Goal: Browse casually: Explore the website without a specific task or goal

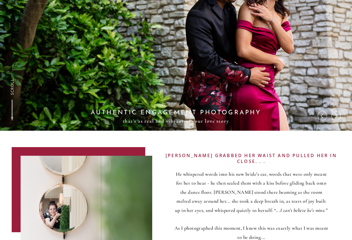
scroll to position [111, 0]
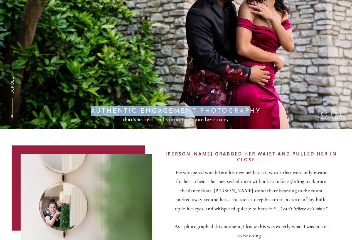
drag, startPoint x: 121, startPoint y: 110, endPoint x: 251, endPoint y: 107, distance: 129.5
click at [251, 107] on h2 "AUTHENTIC ENGAGEMENT PHOTOGRAPHY" at bounding box center [176, 110] width 180 height 8
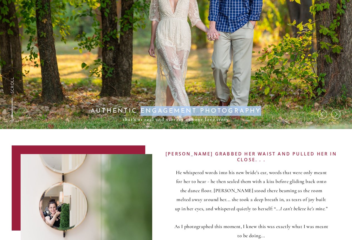
drag, startPoint x: 251, startPoint y: 107, endPoint x: 155, endPoint y: 111, distance: 96.1
click at [155, 111] on h2 "AUTHENTIC ENGAGEMENT PHOTOGRAPHY" at bounding box center [176, 110] width 180 height 8
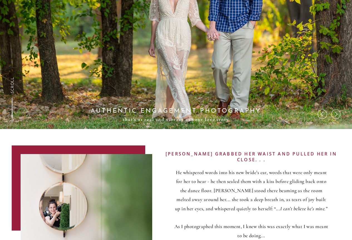
click at [173, 151] on p "[PERSON_NAME] grabbed her waist and pulled her in close. . ." at bounding box center [252, 153] width 172 height 5
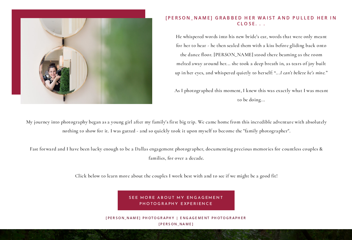
scroll to position [251, 0]
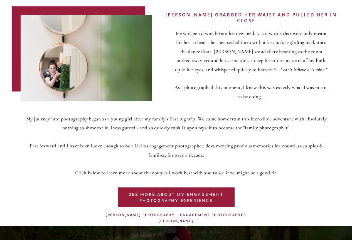
drag, startPoint x: 104, startPoint y: 77, endPoint x: 116, endPoint y: 75, distance: 12.1
click at [116, 75] on div at bounding box center [87, 58] width 132 height 86
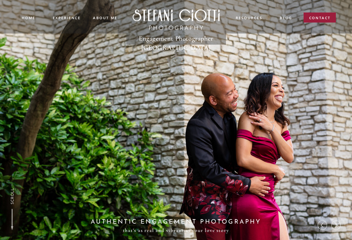
scroll to position [0, 0]
